Goal: Find contact information: Obtain details needed to contact an individual or organization

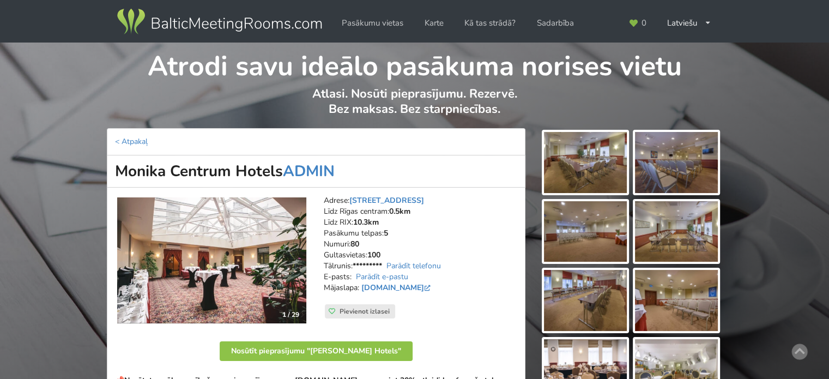
click at [227, 21] on img at bounding box center [219, 22] width 209 height 31
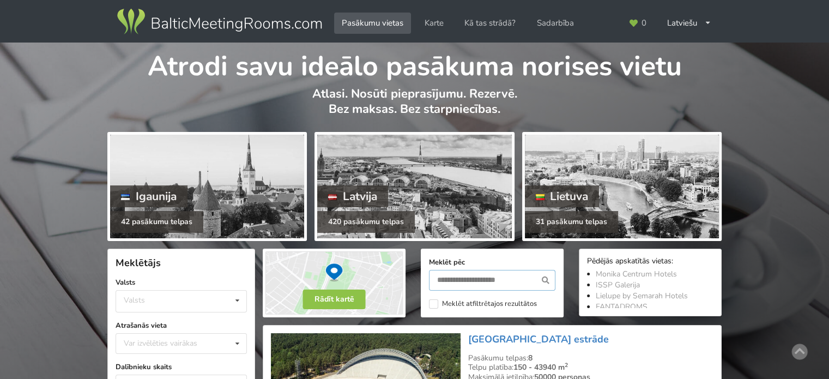
click at [486, 278] on input "text" at bounding box center [492, 280] width 127 height 21
type input "*******"
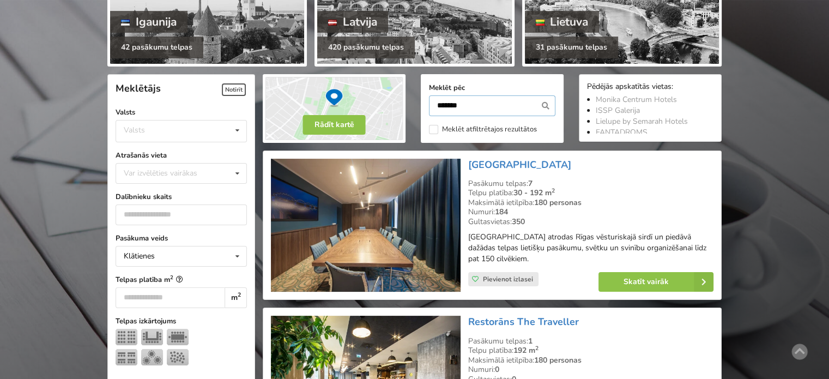
scroll to position [244, 0]
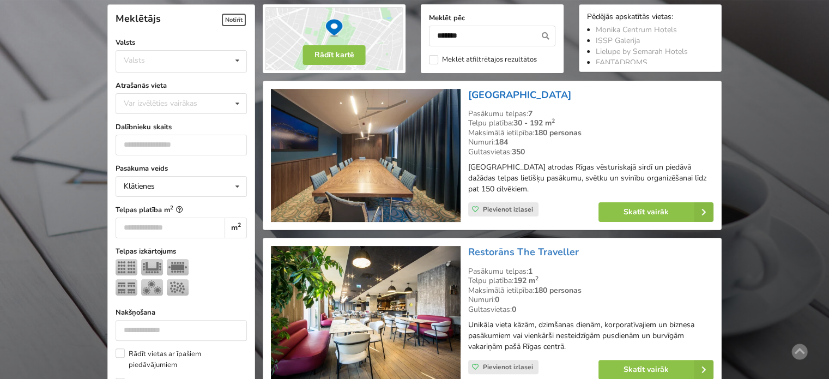
click at [525, 96] on link "[GEOGRAPHIC_DATA]" at bounding box center [519, 94] width 103 height 13
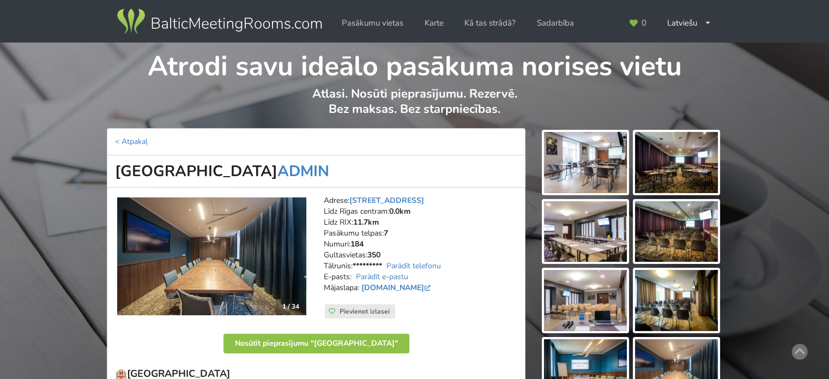
scroll to position [55, 0]
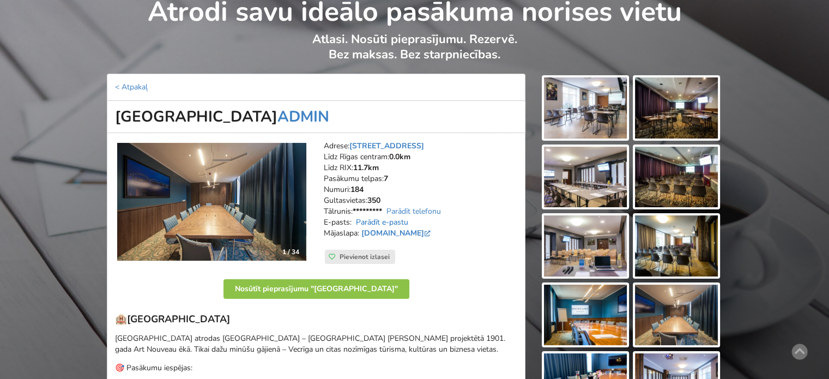
click at [394, 218] on link "Parādīt e-pastu" at bounding box center [382, 222] width 52 height 10
drag, startPoint x: 438, startPoint y: 225, endPoint x: 353, endPoint y: 223, distance: 84.5
click at [353, 223] on address "Adrese: Elizabetes iela 101, Rīga Līdz Rīgas centram: 0.0km Līdz RIX: 11.7km Pa…" at bounding box center [421, 195] width 194 height 109
copy address "sales@mercure-riga.lv"
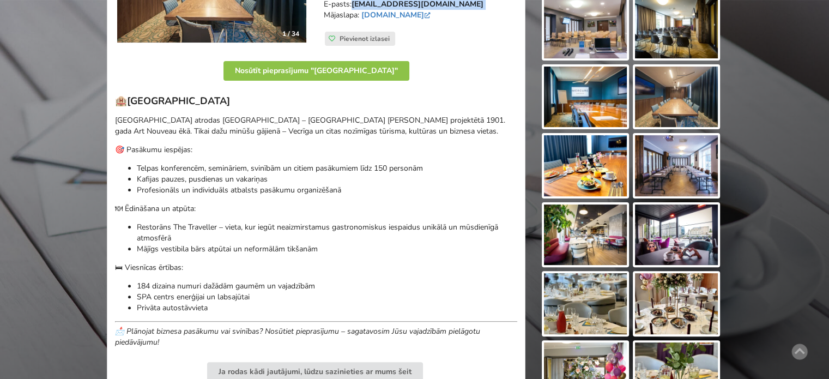
scroll to position [0, 0]
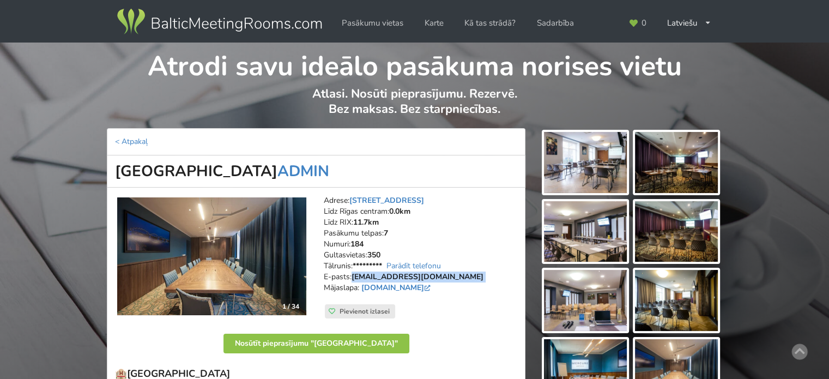
click at [194, 21] on img at bounding box center [219, 22] width 209 height 31
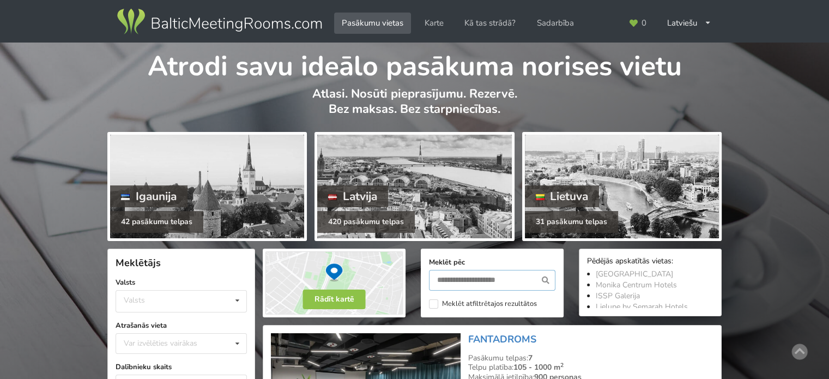
click at [492, 281] on input "text" at bounding box center [492, 280] width 127 height 21
type input "*******"
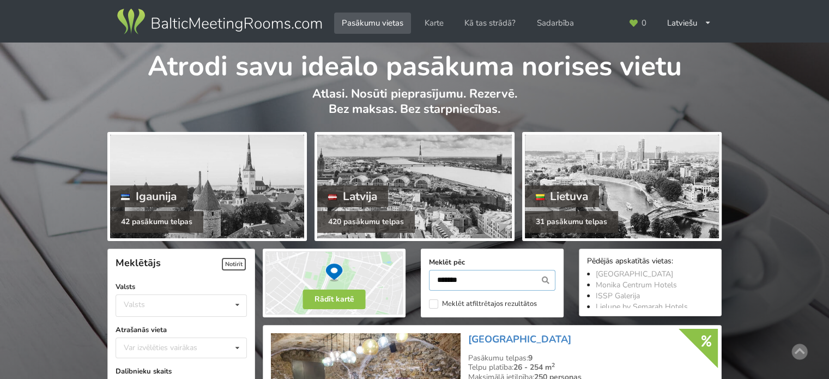
scroll to position [244, 0]
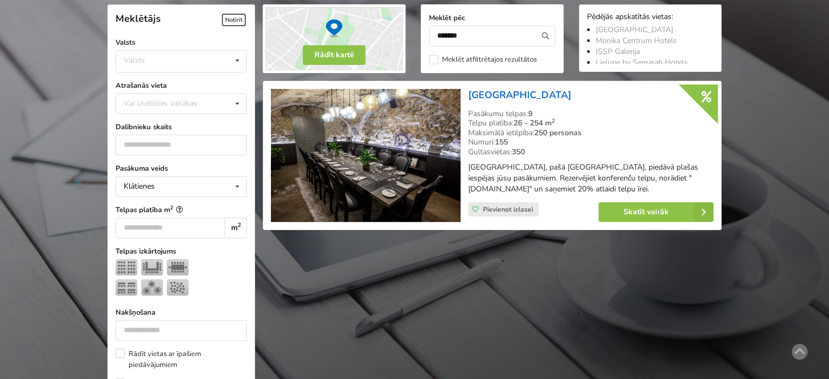
click at [520, 93] on link "Pullman Riga Old Town Hotel" at bounding box center [519, 94] width 103 height 13
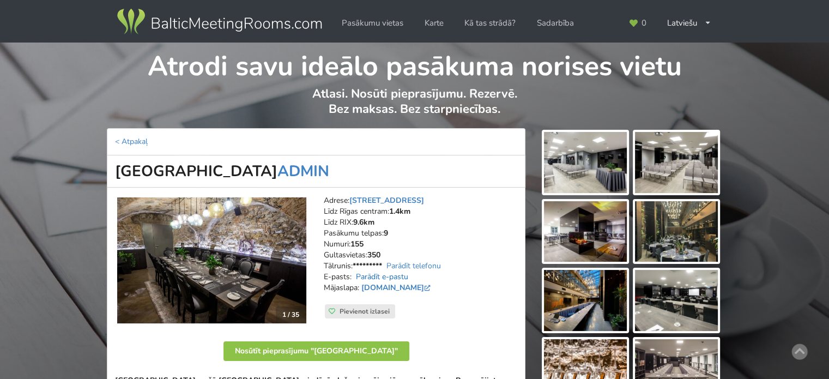
click at [384, 276] on link "Parādīt e-pastu" at bounding box center [382, 277] width 52 height 10
drag, startPoint x: 420, startPoint y: 277, endPoint x: 354, endPoint y: 277, distance: 66.0
click at [354, 277] on address "Adrese: [STREET_ADDRESS] Rīgas centram: 1.4km Līdz RIX: 9.6km Pasākumu telpas: …" at bounding box center [421, 249] width 194 height 109
copy address "[EMAIL_ADDRESS][DOMAIN_NAME]"
